Goal: Check status

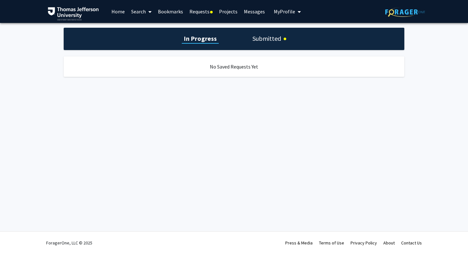
click at [272, 42] on h1 "Submitted" at bounding box center [266, 38] width 32 height 9
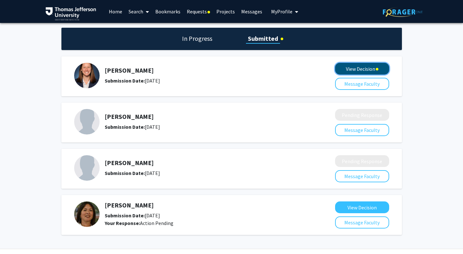
click at [376, 66] on button "View Decision" at bounding box center [362, 69] width 54 height 12
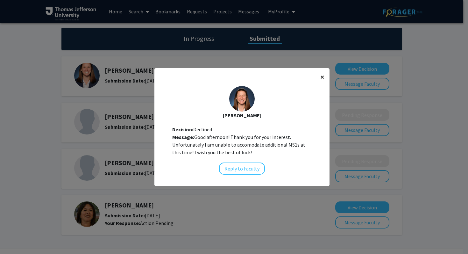
click at [320, 79] on span "×" at bounding box center [322, 77] width 4 height 10
